Goal: Task Accomplishment & Management: Manage account settings

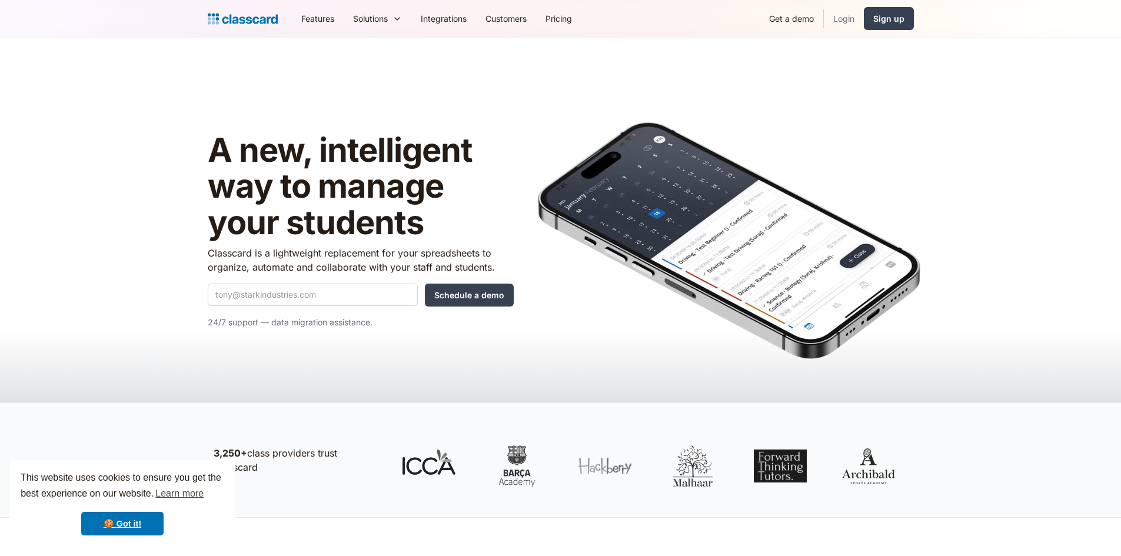
click at [851, 17] on link "Login" at bounding box center [844, 18] width 40 height 26
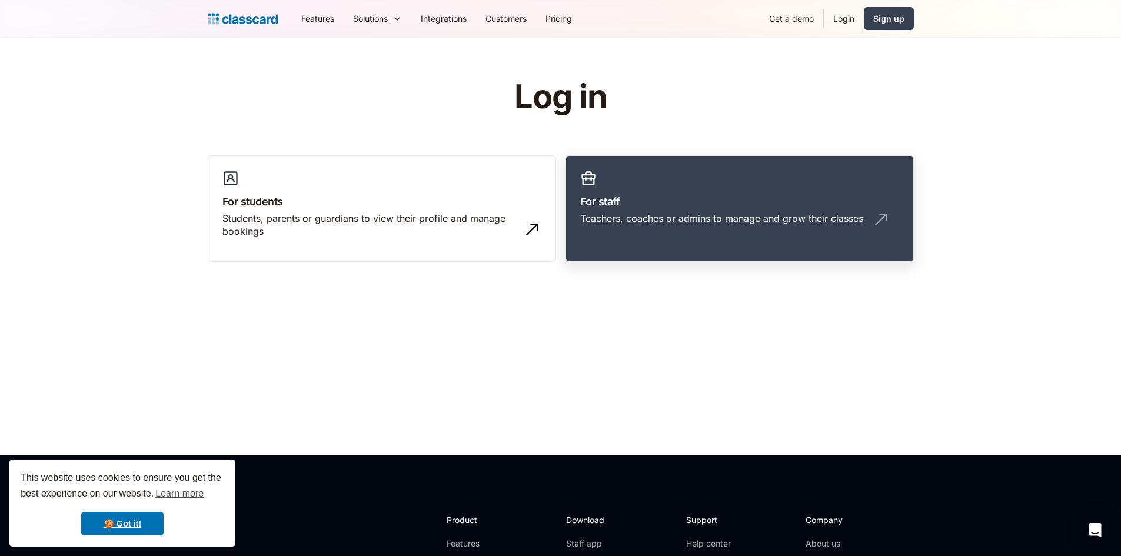
click at [713, 234] on div "Teachers, coaches or admins to manage and grow their classes" at bounding box center [739, 223] width 319 height 22
